Goal: Information Seeking & Learning: Learn about a topic

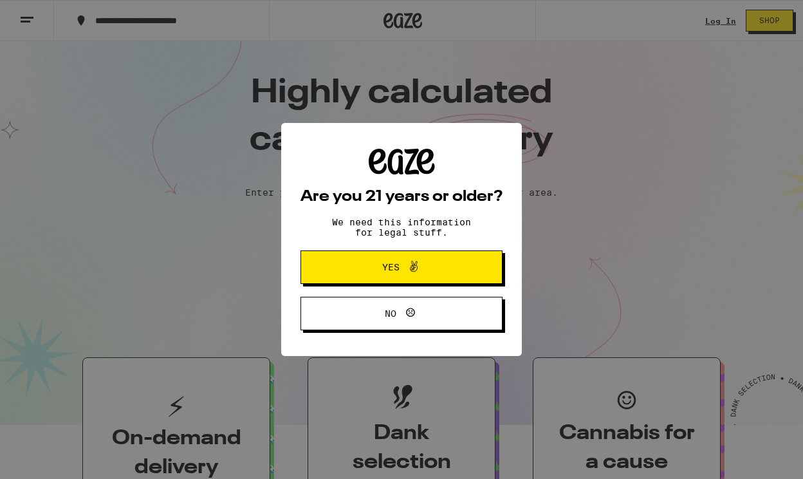
click at [426, 273] on span "Yes" at bounding box center [402, 267] width 98 height 17
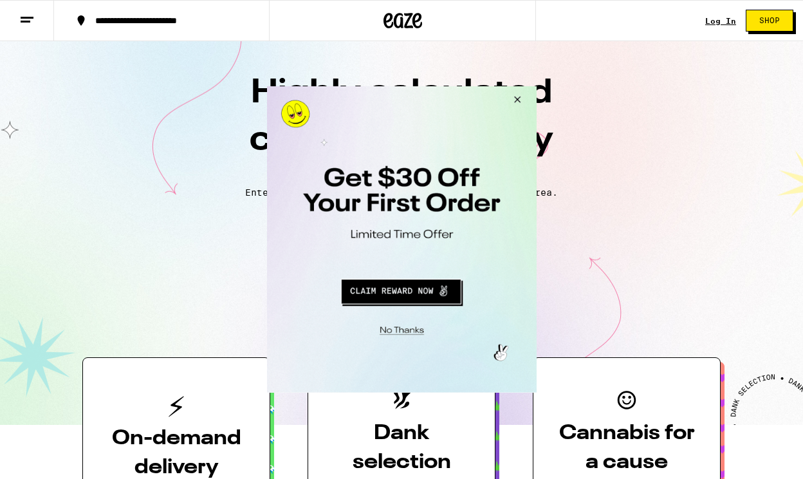
click at [520, 98] on button "Close Modal" at bounding box center [514, 101] width 35 height 31
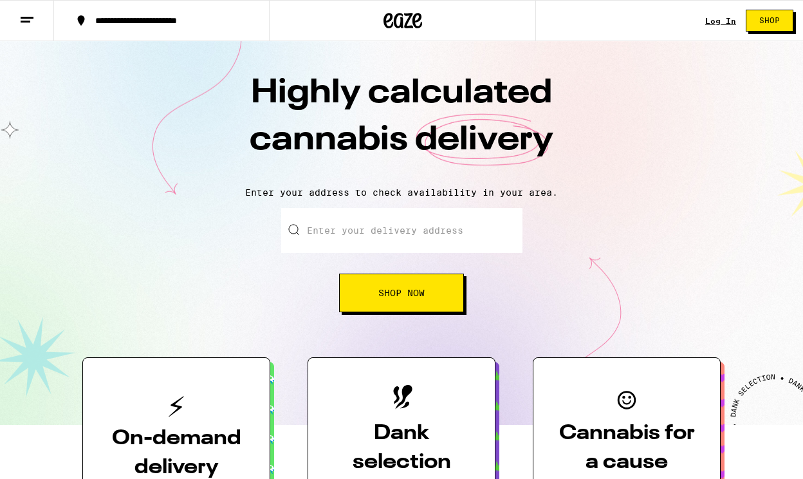
click at [24, 23] on icon at bounding box center [26, 19] width 15 height 15
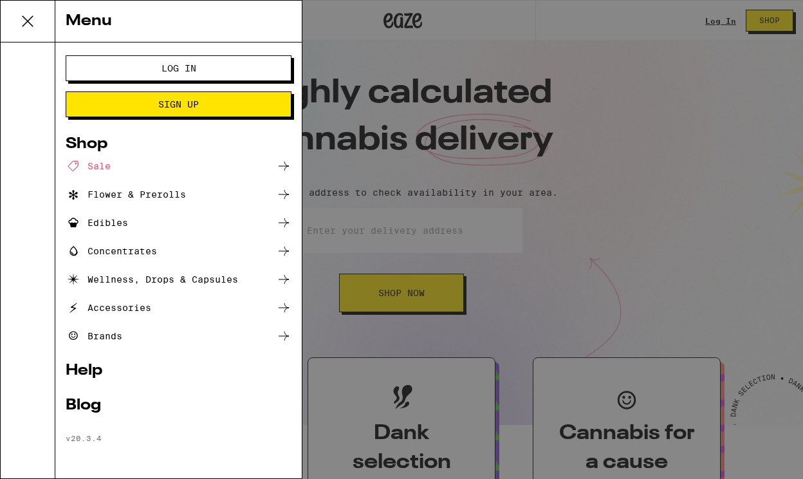
click at [113, 333] on div "Brands" at bounding box center [94, 335] width 57 height 15
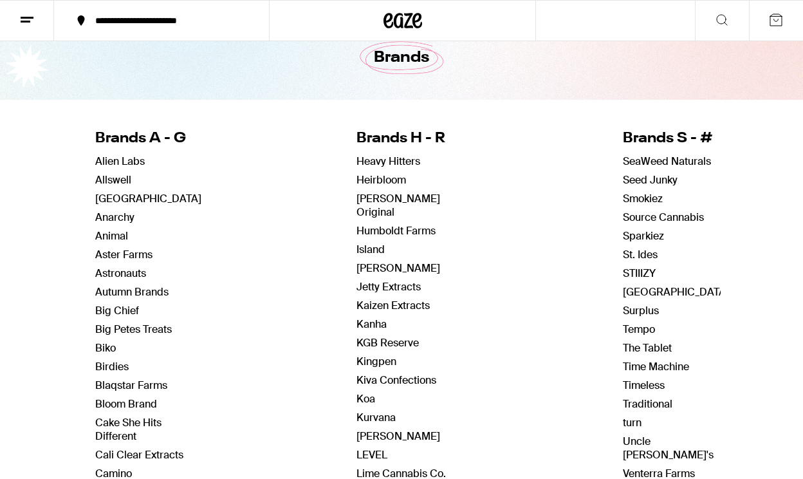
scroll to position [61, 0]
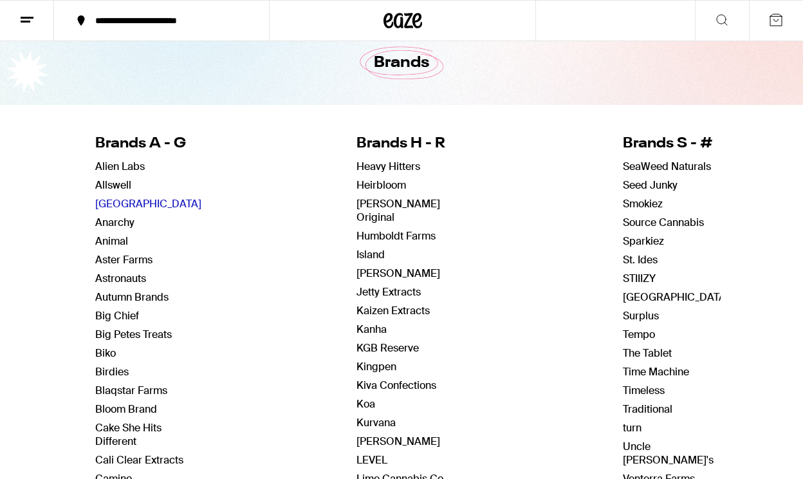
click at [140, 203] on link "[GEOGRAPHIC_DATA]" at bounding box center [148, 204] width 106 height 14
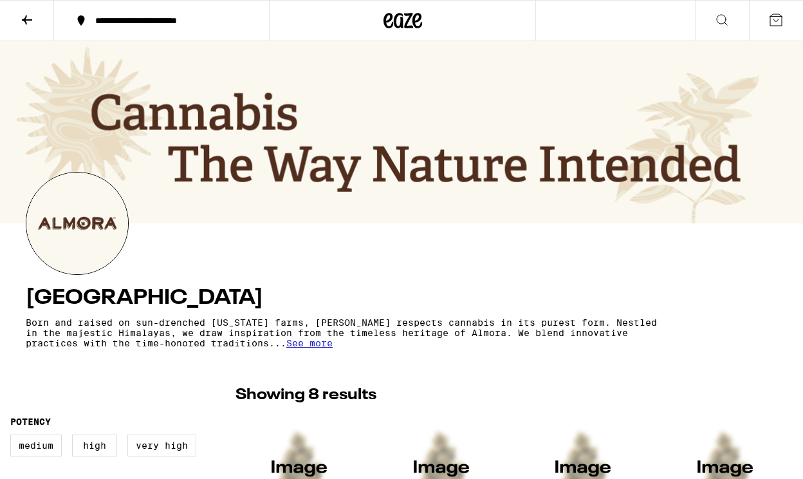
click at [27, 21] on icon at bounding box center [26, 19] width 15 height 15
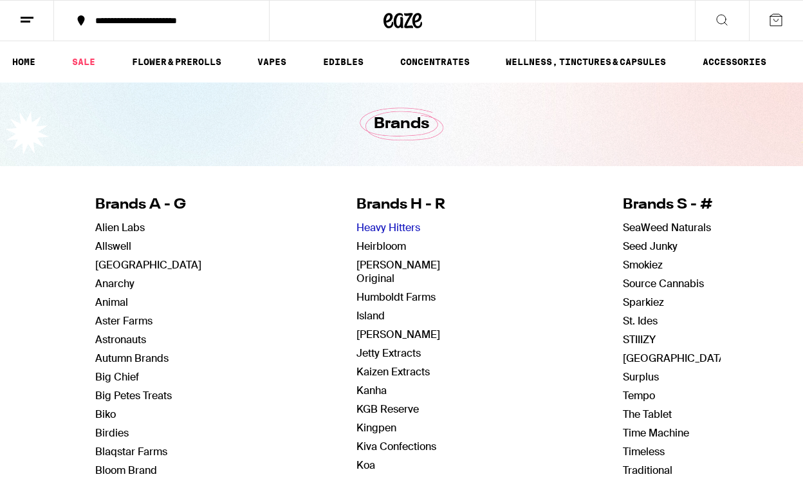
click at [394, 229] on link "Heavy Hitters" at bounding box center [388, 228] width 64 height 14
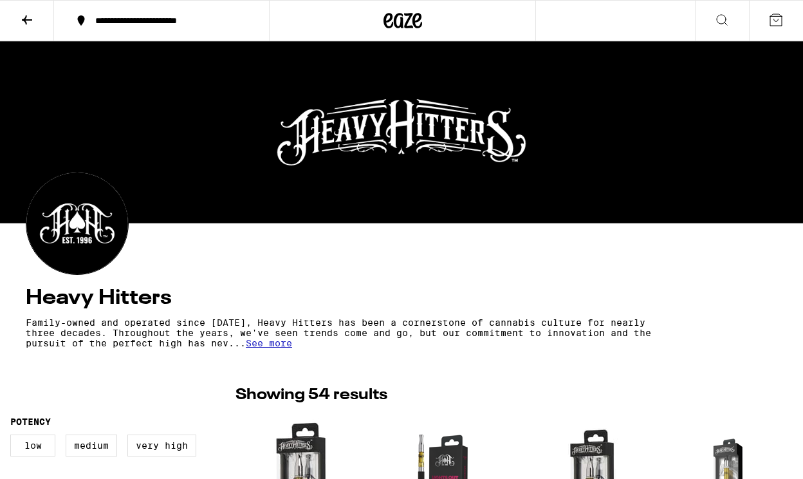
click at [27, 16] on icon at bounding box center [26, 19] width 15 height 15
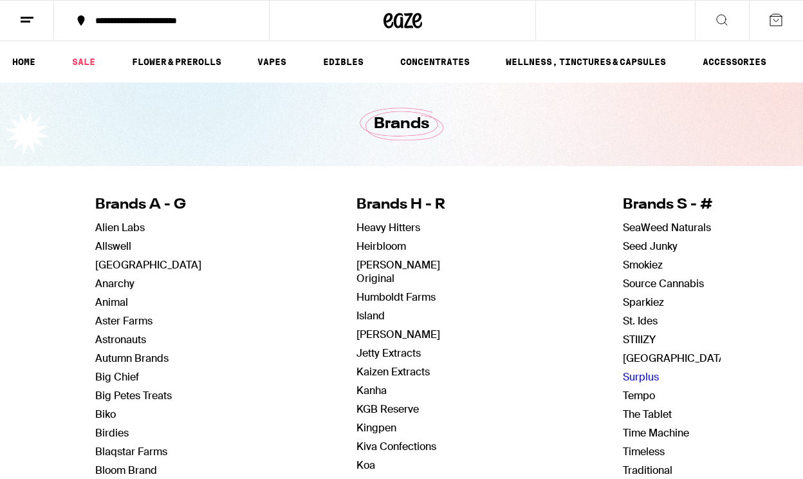
click at [642, 377] on link "Surplus" at bounding box center [641, 377] width 36 height 14
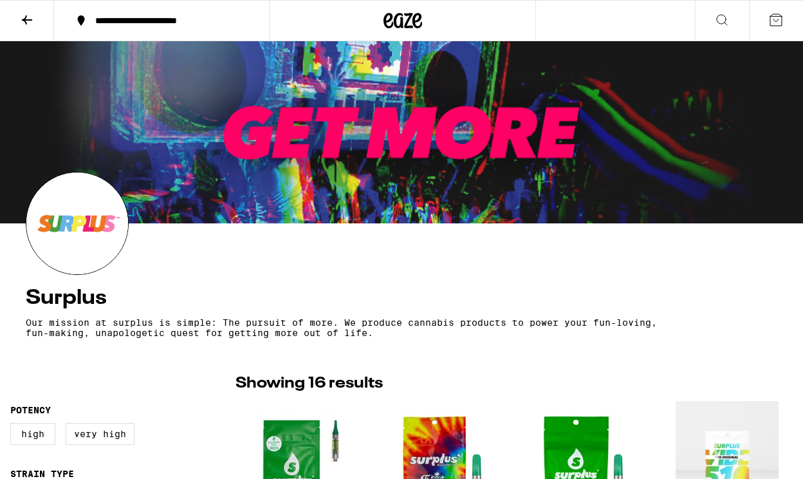
click at [27, 19] on icon at bounding box center [27, 19] width 10 height 9
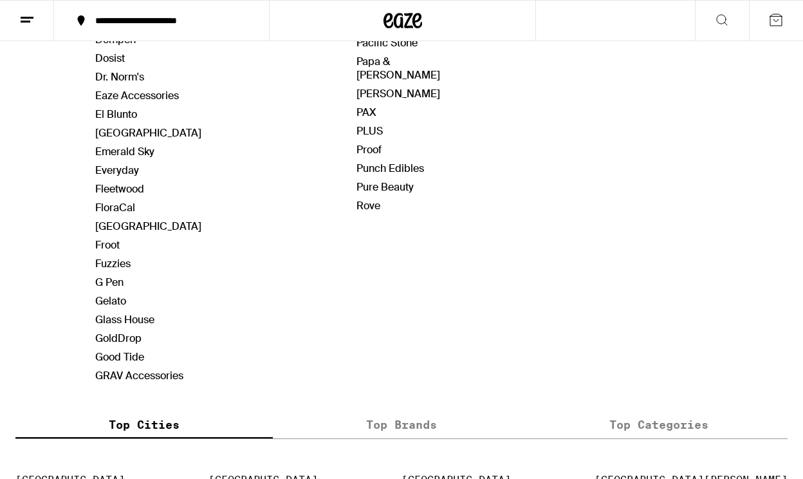
scroll to position [764, 0]
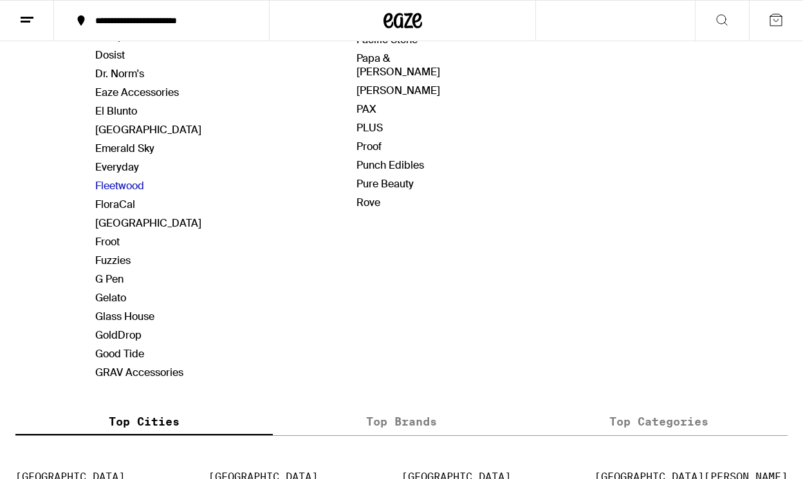
click at [129, 186] on link "Fleetwood" at bounding box center [119, 186] width 49 height 14
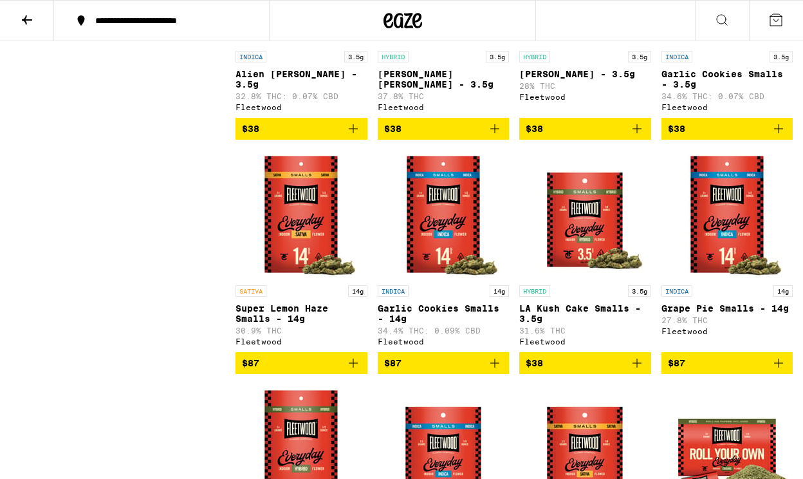
scroll to position [957, 0]
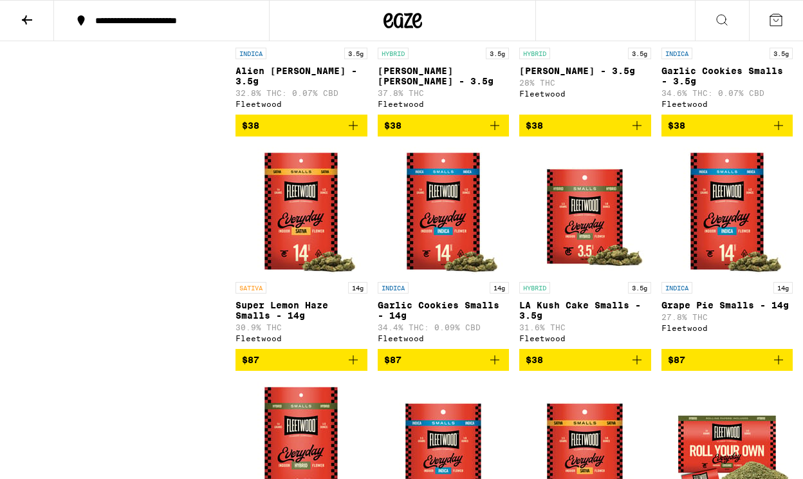
click at [720, 274] on img "Open page for Grape Pie Smalls - 14g from Fleetwood" at bounding box center [727, 211] width 129 height 129
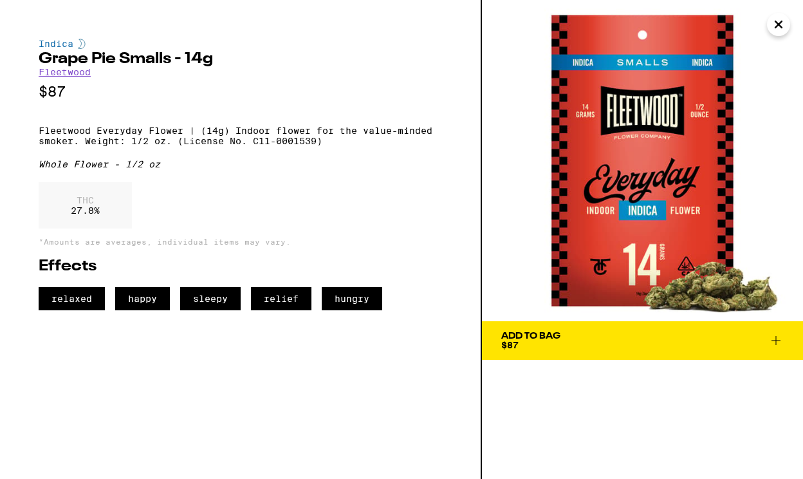
drag, startPoint x: 627, startPoint y: 175, endPoint x: 355, endPoint y: 0, distance: 324.2
click at [0, 0] on div "Indica Grape Pie Smalls - 14g Fleetwood $87 Fleetwood Everyday Flower | (14g) I…" at bounding box center [401, 239] width 803 height 479
click at [40, 139] on p "Fleetwood Everyday Flower | (14g) Indoor flower for the value-minded smoker. We…" at bounding box center [240, 135] width 403 height 21
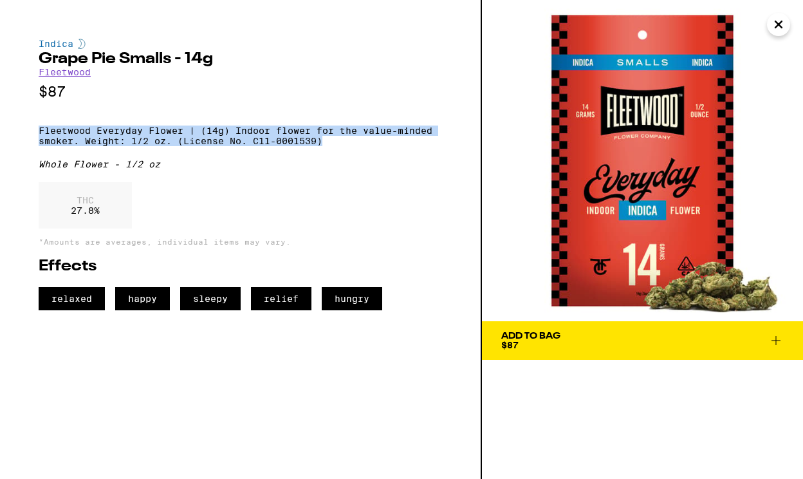
click at [324, 146] on p "Fleetwood Everyday Flower | (14g) Indoor flower for the value-minded smoker. We…" at bounding box center [240, 135] width 403 height 21
copy p "Fleetwood Everyday Flower | (14g) Indoor flower for the value-minded smoker. We…"
